Goal: Task Accomplishment & Management: Complete application form

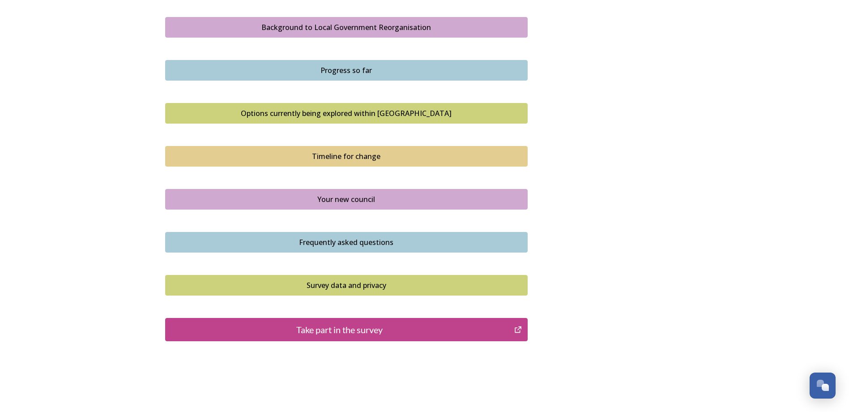
scroll to position [551, 0]
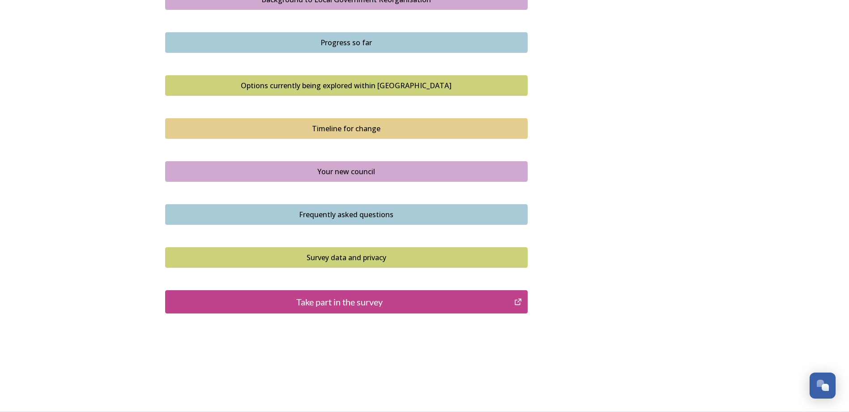
click at [379, 302] on div "Take part in the survey" at bounding box center [340, 301] width 340 height 13
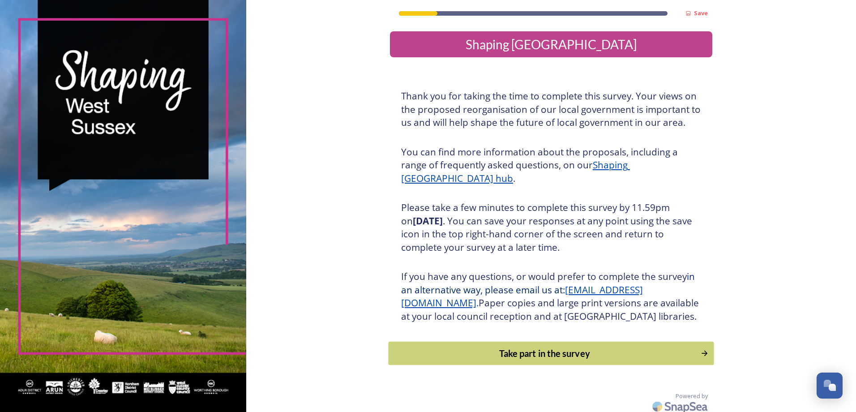
click at [497, 360] on div "Take part in the survey" at bounding box center [544, 352] width 302 height 13
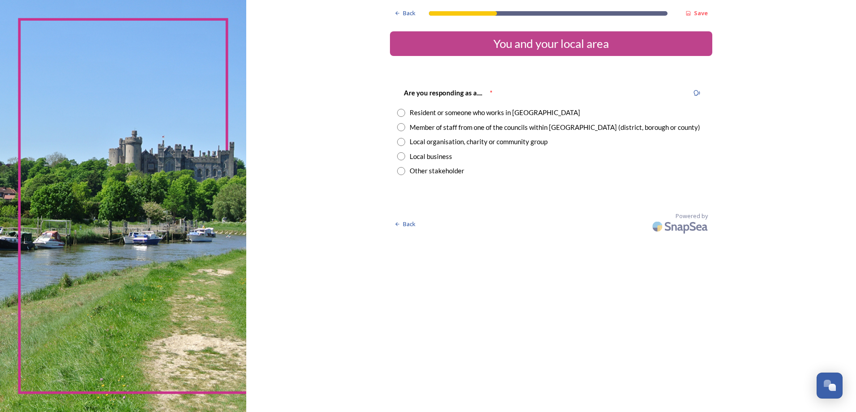
click at [399, 130] on input "radio" at bounding box center [401, 127] width 8 height 8
radio input "true"
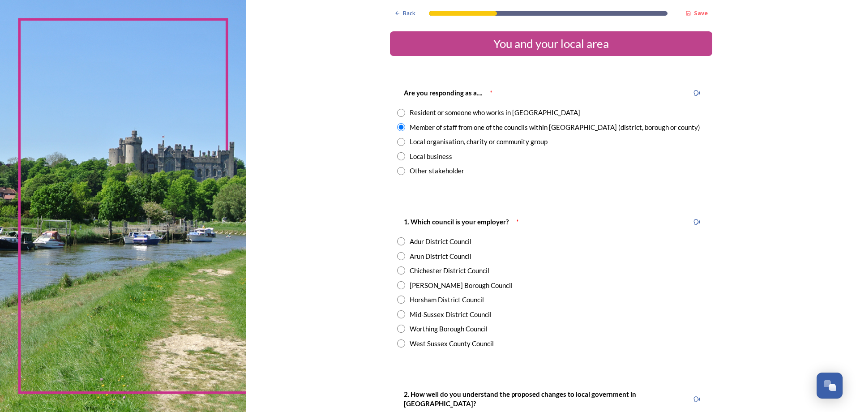
click at [399, 284] on input "radio" at bounding box center [401, 285] width 8 height 8
radio input "true"
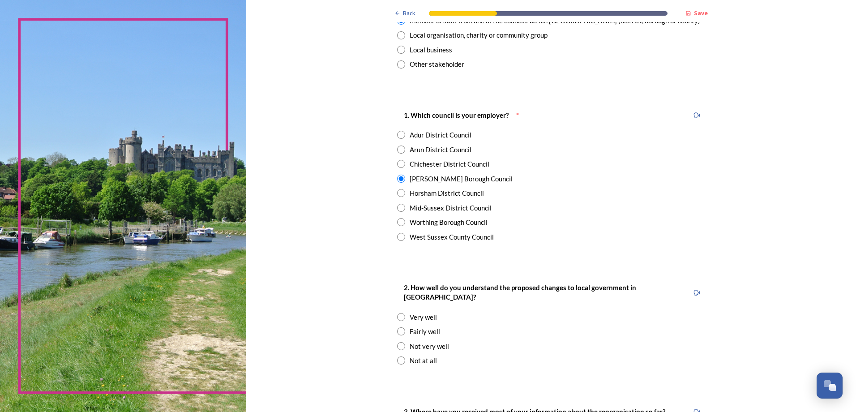
scroll to position [108, 0]
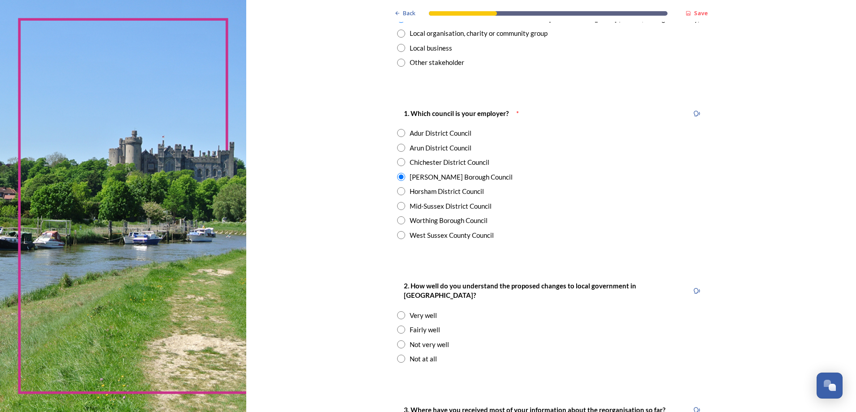
click at [398, 325] on input "radio" at bounding box center [401, 329] width 8 height 8
radio input "true"
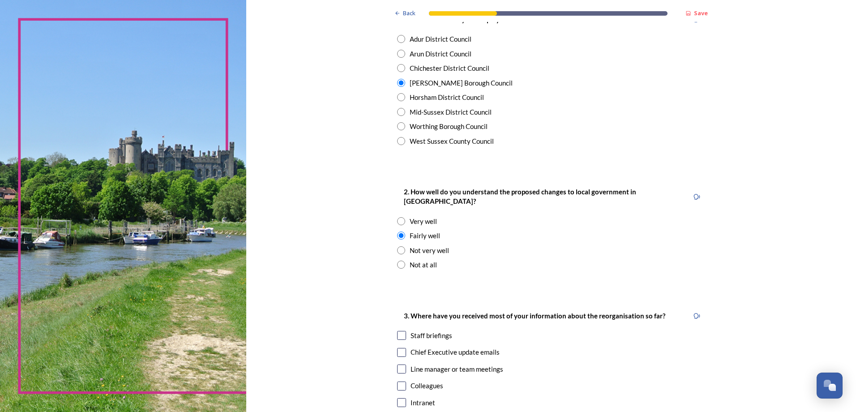
scroll to position [231, 0]
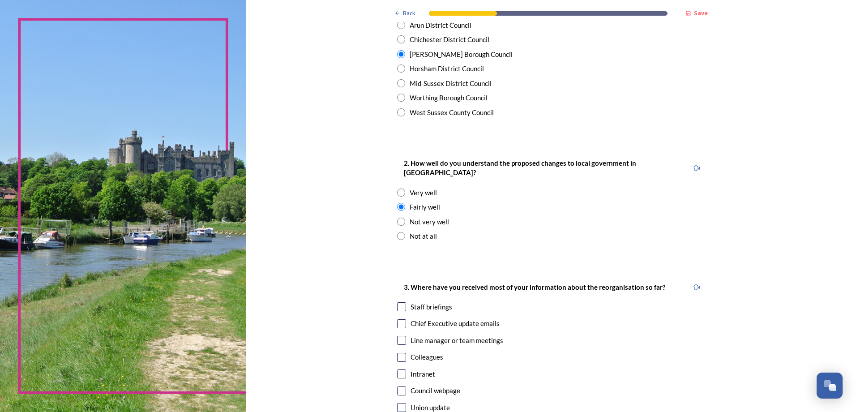
click at [400, 302] on input "checkbox" at bounding box center [401, 306] width 9 height 9
checkbox input "true"
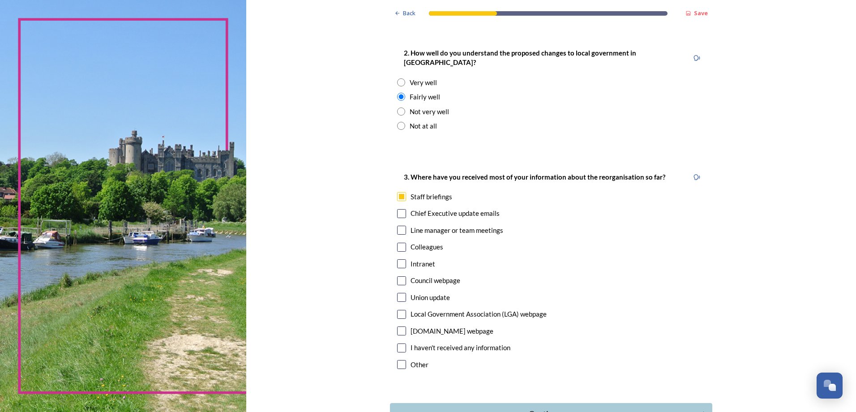
scroll to position [396, 0]
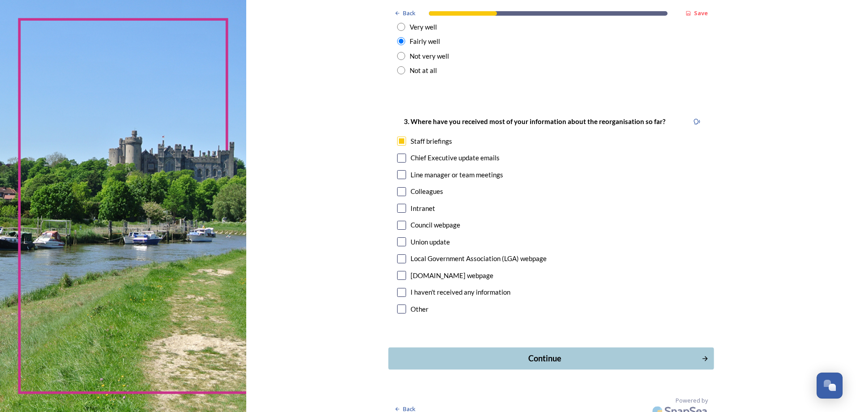
click at [541, 353] on div "Continue" at bounding box center [544, 358] width 303 height 12
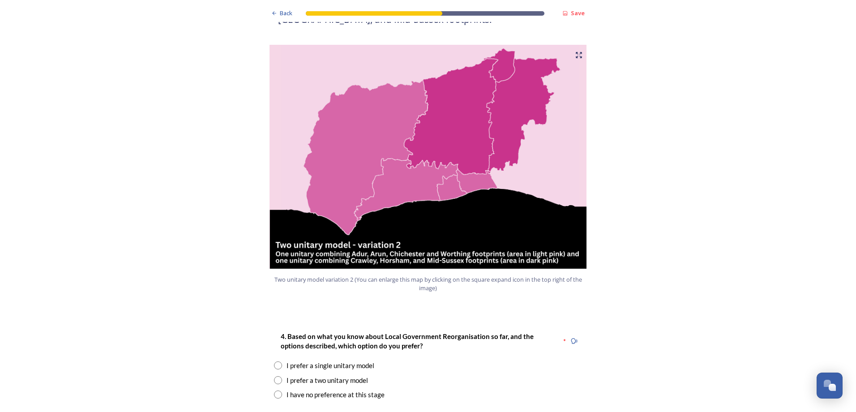
scroll to position [924, 0]
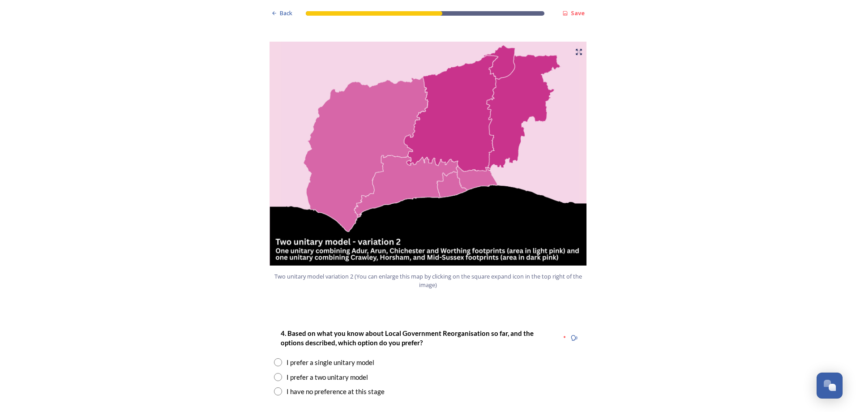
click at [274, 373] on input "radio" at bounding box center [278, 377] width 8 height 8
radio input "true"
drag, startPoint x: 844, startPoint y: 110, endPoint x: 855, endPoint y: 136, distance: 28.9
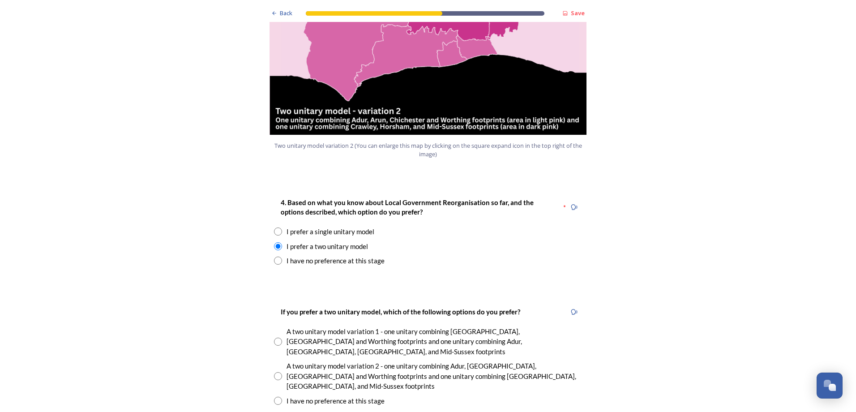
scroll to position [1069, 0]
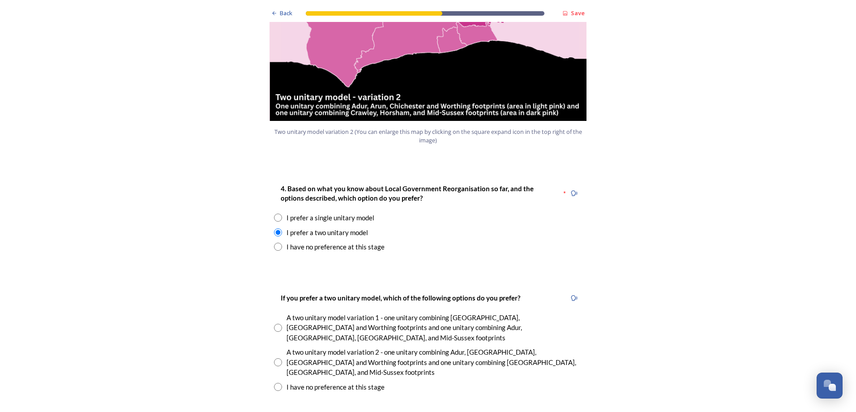
click at [274, 358] on input "radio" at bounding box center [278, 362] width 8 height 8
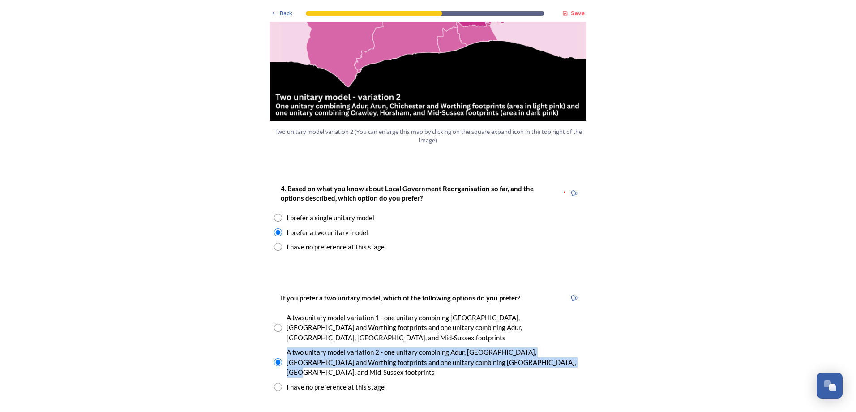
drag, startPoint x: 284, startPoint y: 316, endPoint x: 531, endPoint y: 326, distance: 247.7
click at [531, 347] on div "A two unitary model variation 2 - one unitary combining Adur, [GEOGRAPHIC_DATA]…" at bounding box center [433, 362] width 295 height 30
copy div "A two unitary model variation 2 - one unitary combining Adur, [GEOGRAPHIC_DATA]…"
drag, startPoint x: 192, startPoint y: 329, endPoint x: 221, endPoint y: 338, distance: 30.6
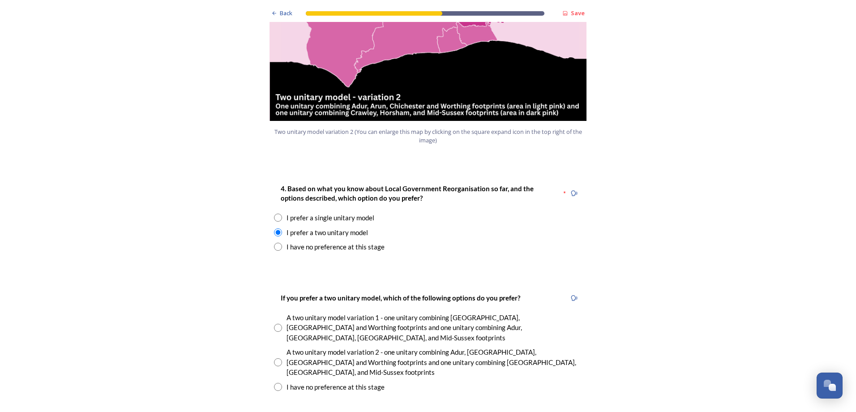
click at [275, 347] on div "A two unitary model variation 2 - one unitary combining Adur, [GEOGRAPHIC_DATA]…" at bounding box center [428, 362] width 308 height 30
radio input "true"
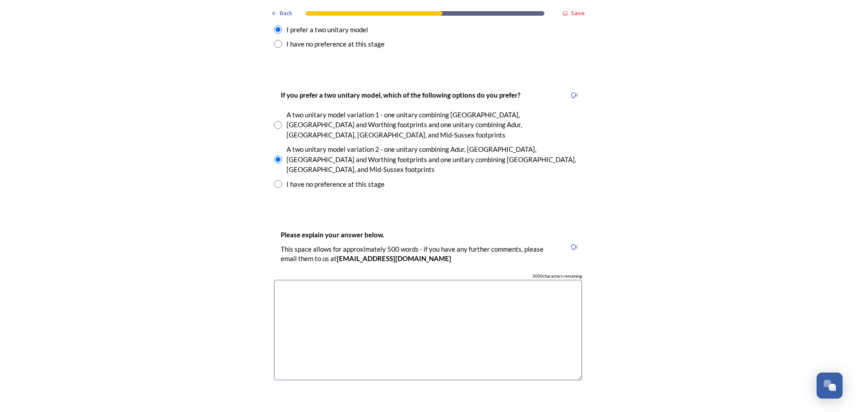
scroll to position [1279, 0]
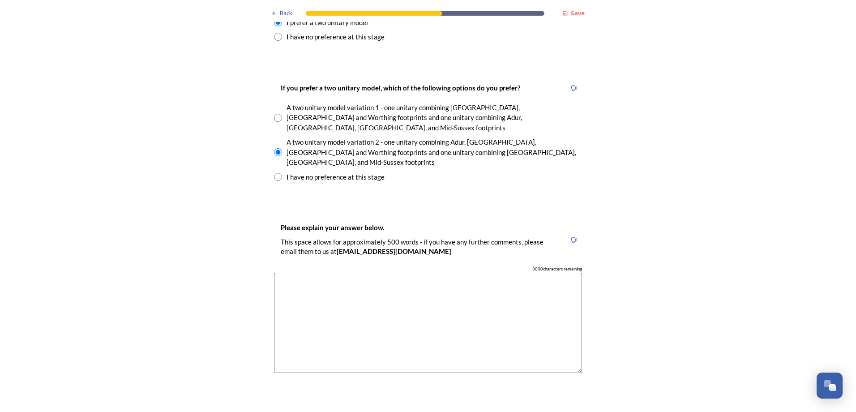
click at [396, 273] on textarea at bounding box center [428, 323] width 308 height 101
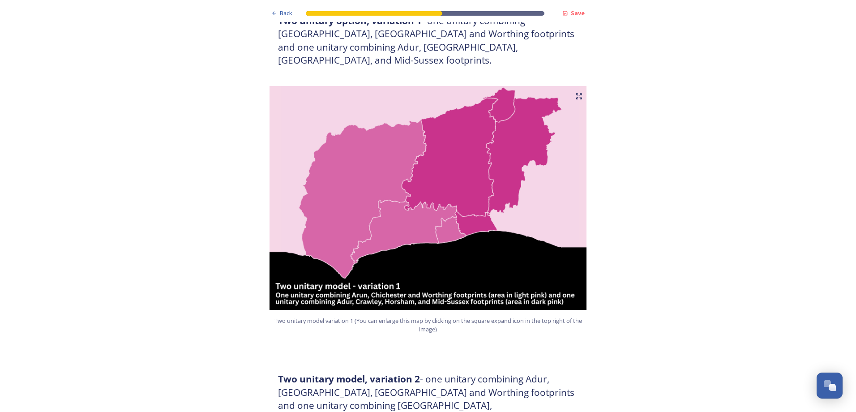
scroll to position [509, 0]
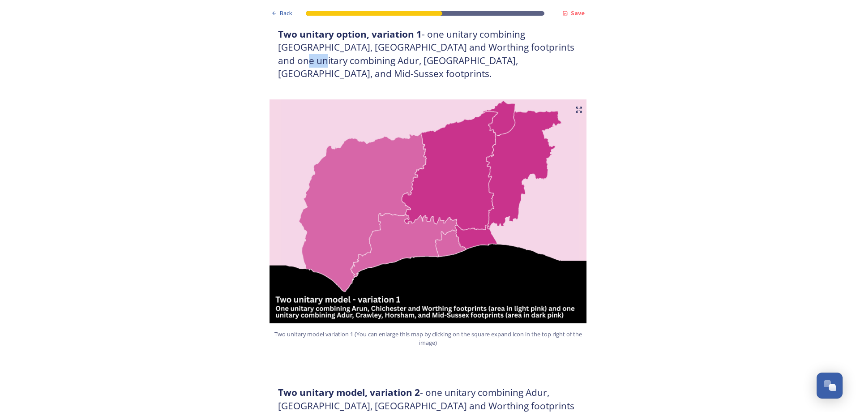
drag, startPoint x: 549, startPoint y: 48, endPoint x: 570, endPoint y: 50, distance: 21.1
click at [570, 50] on h3 "Two unitary option, variation 1 - one unitary combining [GEOGRAPHIC_DATA], [GEO…" at bounding box center [428, 54] width 300 height 53
copy h3 "Adur"
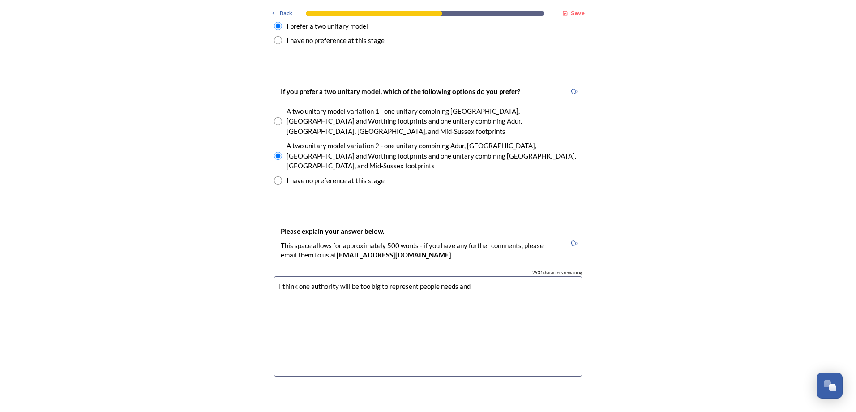
scroll to position [1289, 0]
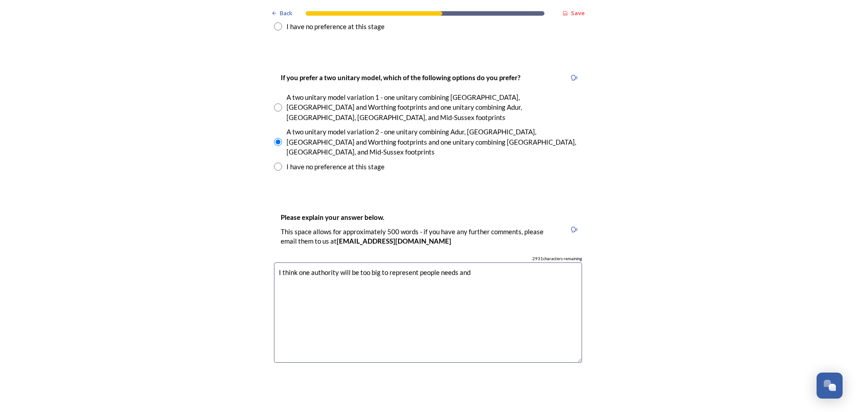
click at [494, 262] on textarea "I think one authority will be too big to represent people needs and" at bounding box center [428, 312] width 308 height 101
paste textarea "Adur"
click at [468, 262] on textarea "I think one authority will be too big to represent people needs and Adur" at bounding box center [428, 312] width 308 height 101
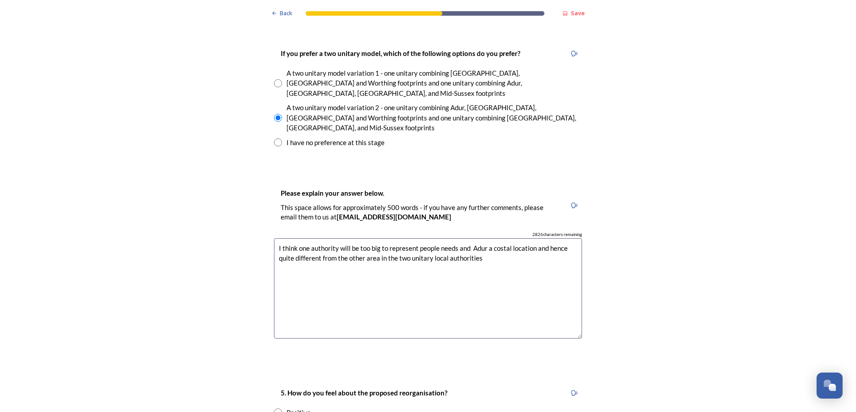
scroll to position [1316, 0]
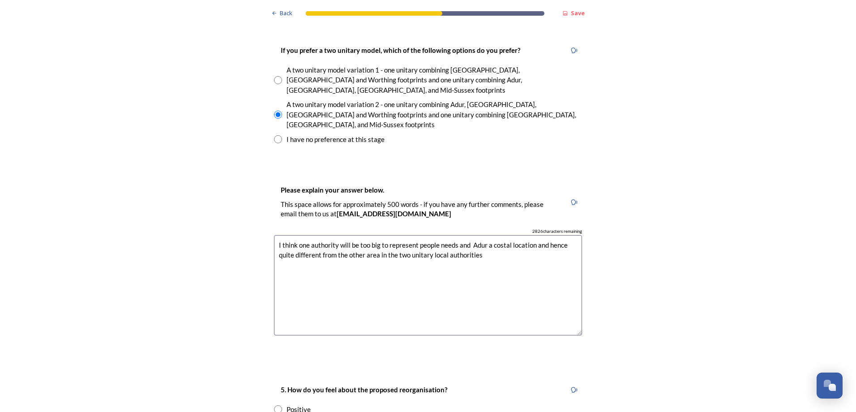
type textarea "I think one authority will be too big to represent people needs and Adur a cost…"
drag, startPoint x: 394, startPoint y: 79, endPoint x: 494, endPoint y: 77, distance: 99.8
click at [494, 99] on div "A two unitary model variation 2 - one unitary combining Adur, [GEOGRAPHIC_DATA]…" at bounding box center [433, 114] width 295 height 30
radio input "false"
copy div "[PERSON_NAME], Horsham, and [GEOGRAPHIC_DATA]"
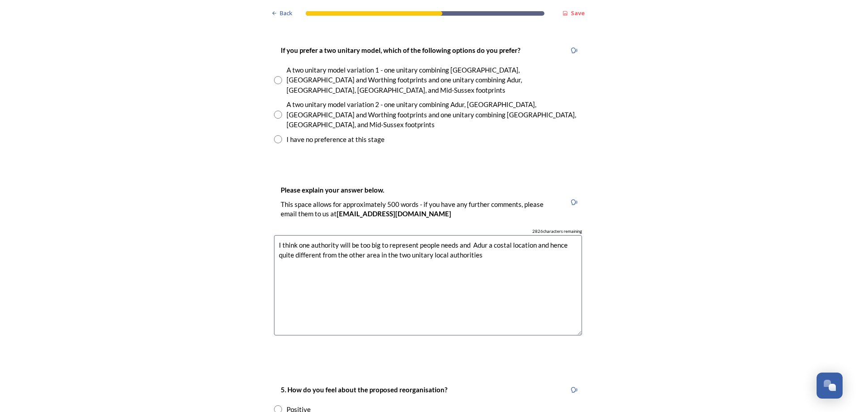
click at [383, 235] on textarea "I think one authority will be too big to represent people needs and Adur a cost…" at bounding box center [428, 285] width 308 height 101
drag, startPoint x: 385, startPoint y: 206, endPoint x: 443, endPoint y: 205, distance: 58.6
click at [443, 235] on textarea "I think one authority will be too big to represent people needs and Adur a cost…" at bounding box center [428, 285] width 308 height 101
paste textarea "[PERSON_NAME], Horsham, and [GEOGRAPHIC_DATA]"
click at [374, 235] on textarea "I think one authority will be too big to represent people needs and Adur a cost…" at bounding box center [428, 285] width 308 height 101
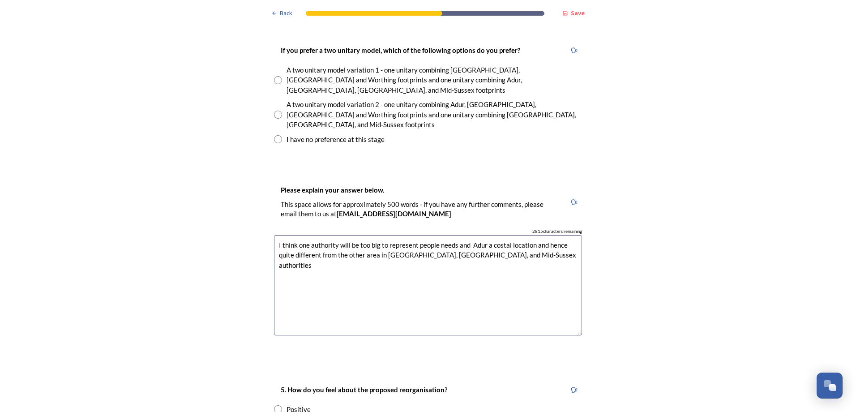
click at [375, 235] on textarea "I think one authority will be too big to represent people needs and Adur a cost…" at bounding box center [428, 285] width 308 height 101
click at [376, 235] on textarea "I think one authority will be too big to represent people needs and Adur a cost…" at bounding box center [428, 285] width 308 height 101
type textarea "I think one authority will be too big to represent people needs and Adur a cost…"
click at [740, 268] on div "Back Save Prioritising future services As explained on our Shaping [GEOGRAPHIC_…" at bounding box center [428, 209] width 856 height 3051
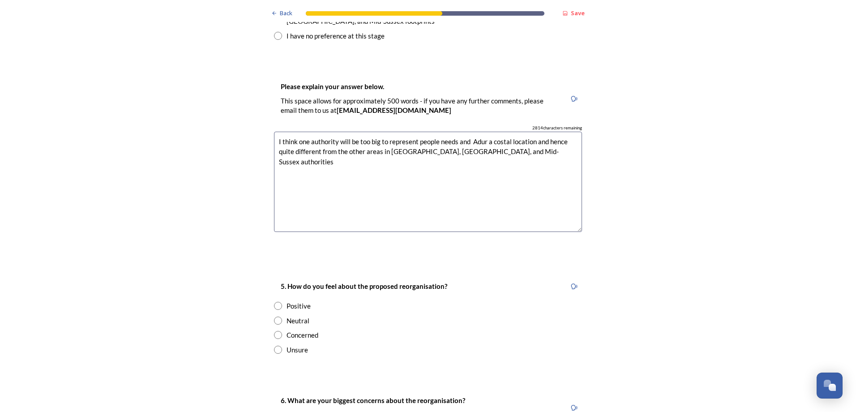
scroll to position [1471, 0]
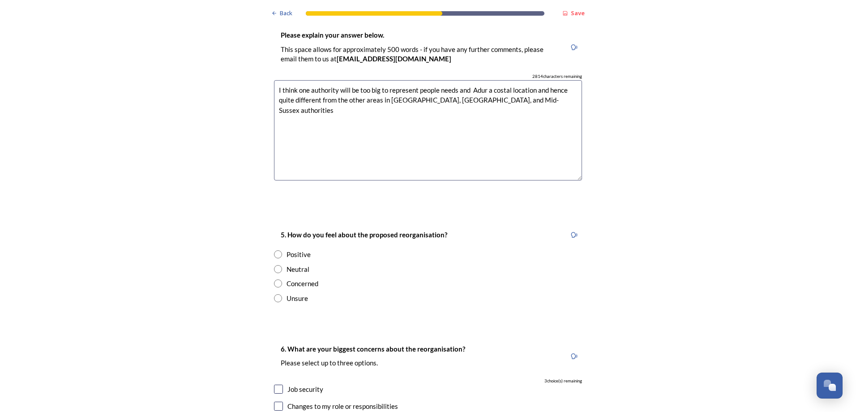
click at [279, 278] on div "Concerned" at bounding box center [428, 283] width 308 height 10
radio input "true"
click at [270, 341] on div "6. What are your biggest concerns about the reorganisation? Please select up to…" at bounding box center [428, 411] width 322 height 155
click at [274, 384] on input "checkbox" at bounding box center [278, 388] width 9 height 9
checkbox input "true"
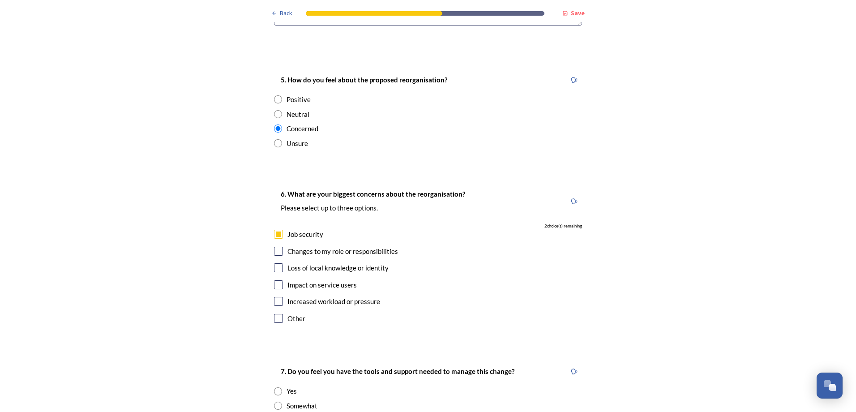
scroll to position [1630, 0]
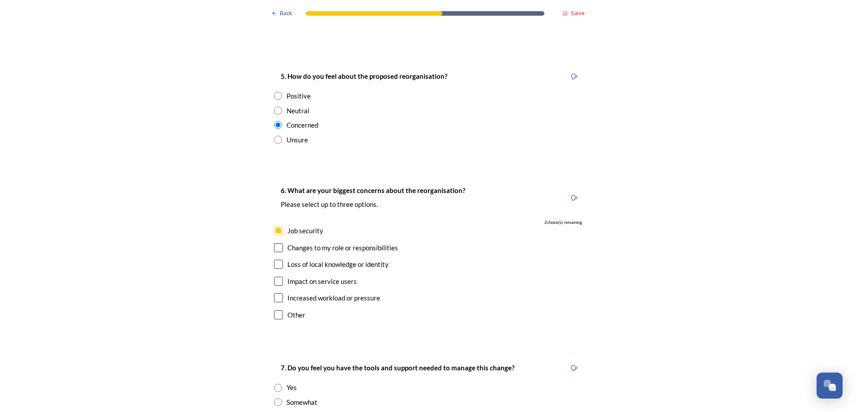
click at [275, 260] on input "checkbox" at bounding box center [278, 264] width 9 height 9
checkbox input "true"
click at [274, 277] on input "checkbox" at bounding box center [278, 281] width 9 height 9
checkbox input "true"
click at [277, 398] on input "radio" at bounding box center [278, 402] width 8 height 8
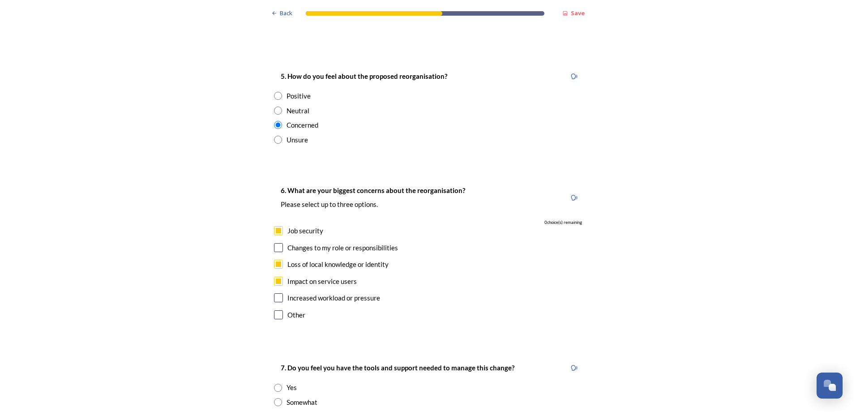
radio input "true"
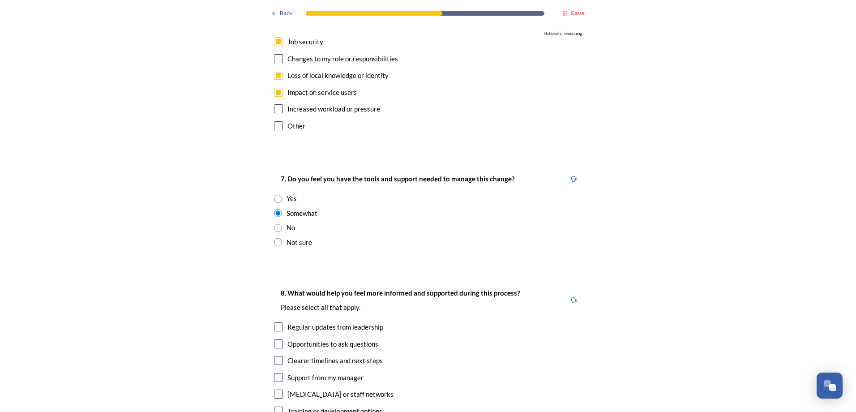
scroll to position [1822, 0]
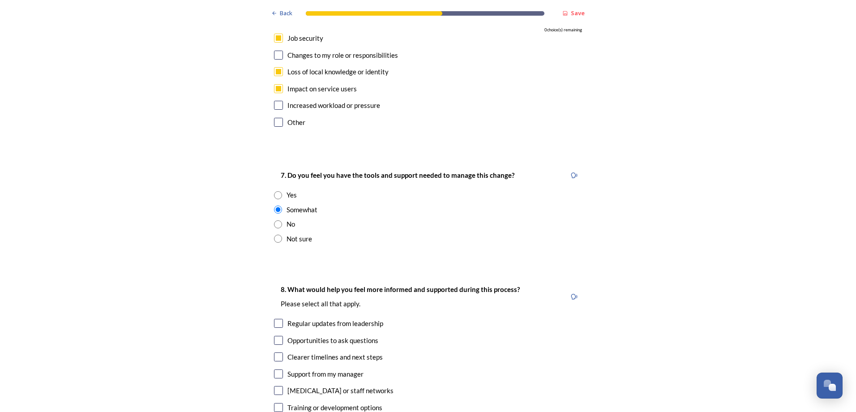
drag, startPoint x: 276, startPoint y: 273, endPoint x: 273, endPoint y: 281, distance: 8.8
click at [275, 319] on input "checkbox" at bounding box center [278, 323] width 9 height 9
checkbox input "true"
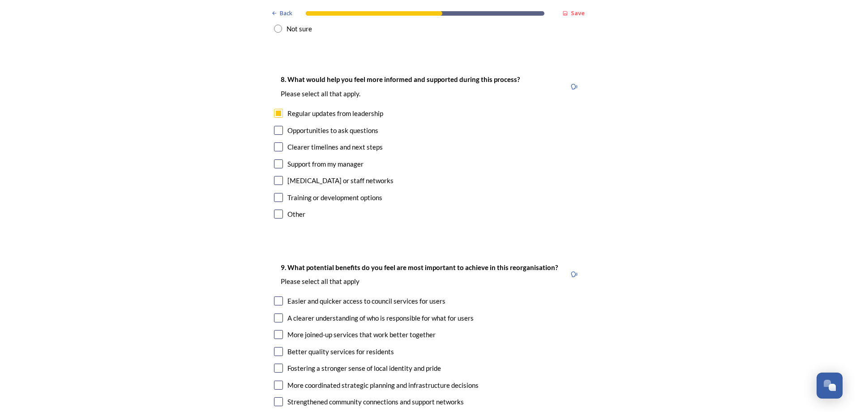
scroll to position [2059, 0]
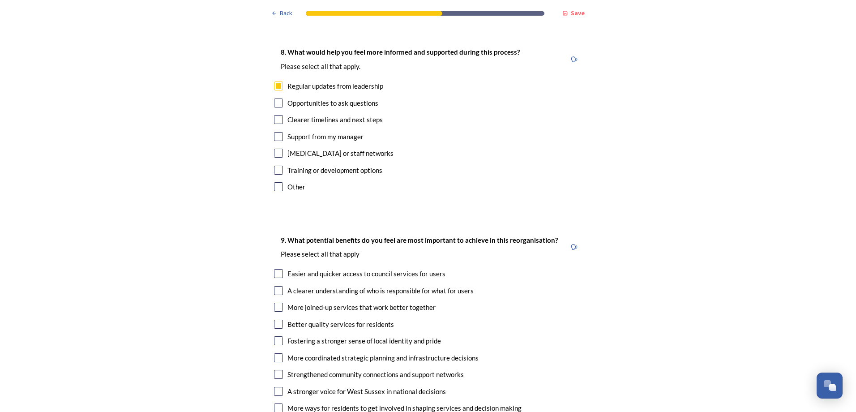
click at [270, 243] on div "9. What potential benefits do you feel are most important to achieve in this re…" at bounding box center [428, 350] width 322 height 249
click at [274, 286] on input "checkbox" at bounding box center [278, 290] width 9 height 9
checkbox input "true"
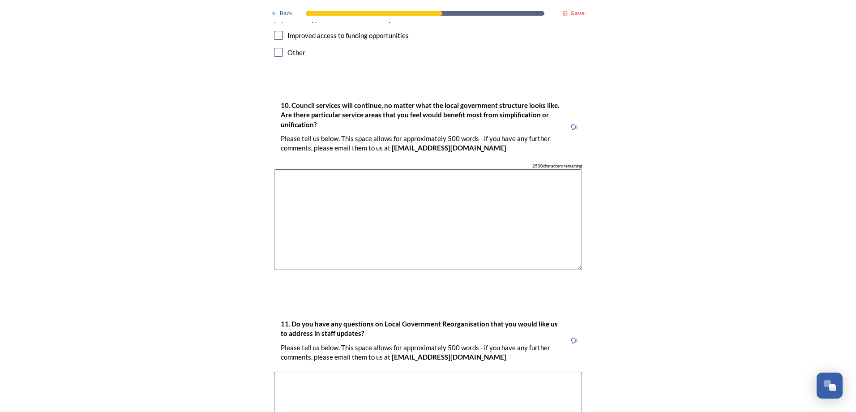
scroll to position [2593, 0]
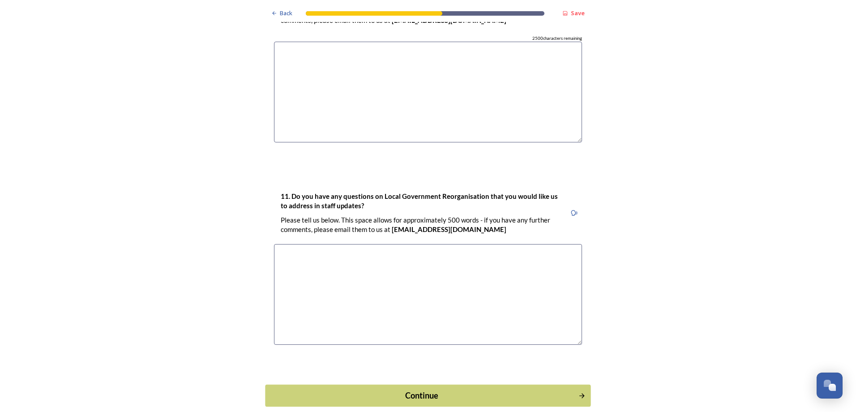
click at [481, 384] on button "Continue" at bounding box center [427, 395] width 325 height 22
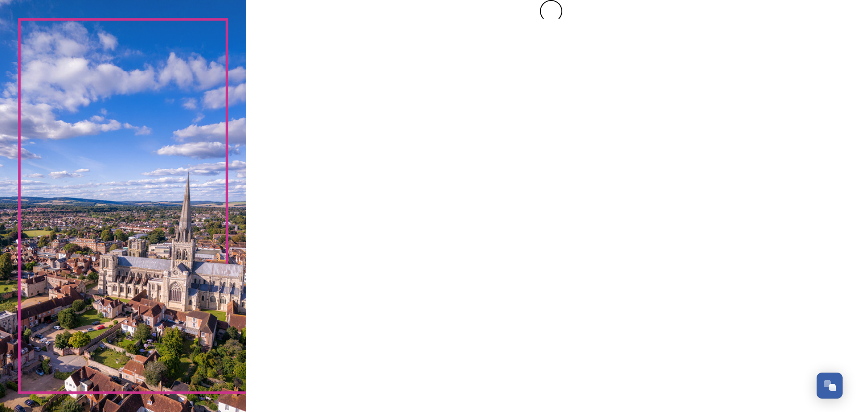
scroll to position [0, 0]
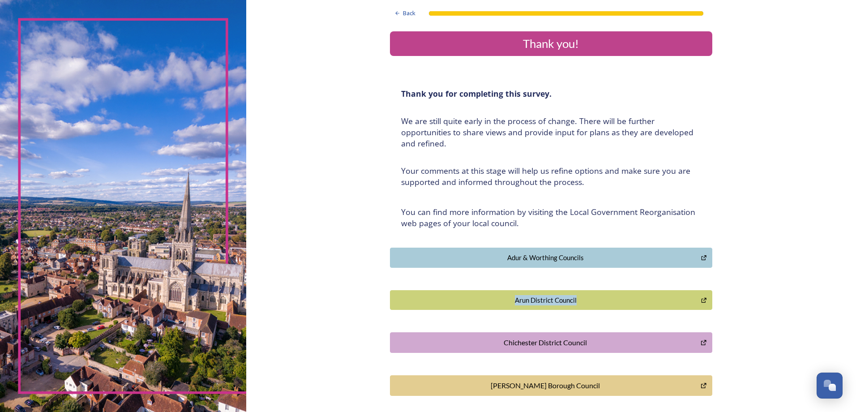
drag, startPoint x: 848, startPoint y: 262, endPoint x: 857, endPoint y: 296, distance: 35.1
click at [855, 296] on html "Back Thank you! Thank you for completing this survey. ﻿We are still quite early…" at bounding box center [428, 206] width 856 height 412
drag, startPoint x: 857, startPoint y: 296, endPoint x: 855, endPoint y: 325, distance: 28.7
click at [855, 325] on div "Back Thank you! Thank you for completing this survey. ﻿We are still quite early…" at bounding box center [550, 206] width 609 height 412
